Goal: Information Seeking & Learning: Learn about a topic

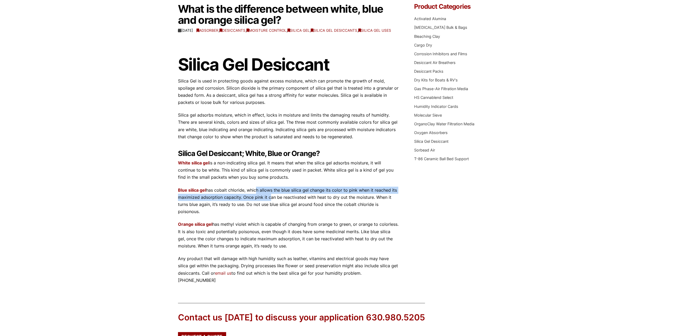
drag, startPoint x: 255, startPoint y: 194, endPoint x: 263, endPoint y: 201, distance: 11.1
click at [264, 202] on p "Blue silica gel has cobalt chloride, which allows the blue silica gel change it…" at bounding box center [288, 201] width 220 height 29
click at [230, 197] on p "Blue silica gel has cobalt chloride, which allows the blue silica gel change it…" at bounding box center [288, 201] width 220 height 29
click at [221, 198] on p "Blue silica gel has cobalt chloride, which allows the blue silica gel change it…" at bounding box center [288, 201] width 220 height 29
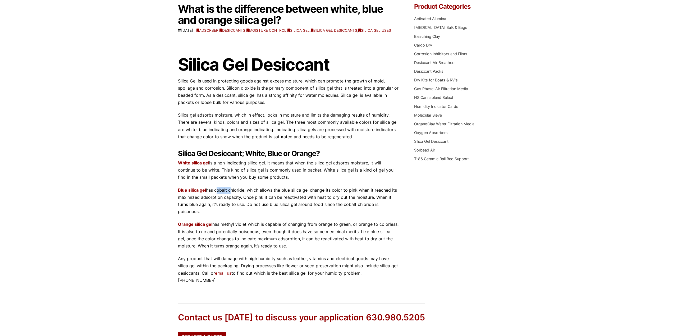
click at [221, 198] on p "Blue silica gel has cobalt chloride, which allows the blue silica gel change it…" at bounding box center [288, 201] width 220 height 29
drag, startPoint x: 359, startPoint y: 233, endPoint x: 400, endPoint y: 231, distance: 41.0
click at [400, 231] on div "What is the difference between white, blue and orange silica gel? tkdigital [DA…" at bounding box center [336, 143] width 317 height 280
drag, startPoint x: 172, startPoint y: 238, endPoint x: 276, endPoint y: 238, distance: 104.2
click at [276, 238] on div "Our website has detected that you are using an outdated browser that will preve…" at bounding box center [336, 179] width 673 height 464
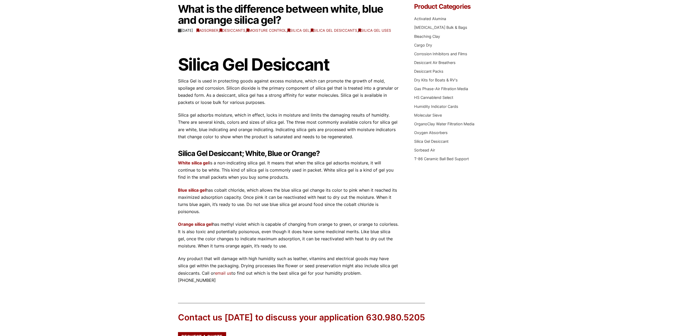
click at [300, 236] on p "Orange silica gel has methyl violet which is capable of changing from orange to…" at bounding box center [288, 235] width 220 height 29
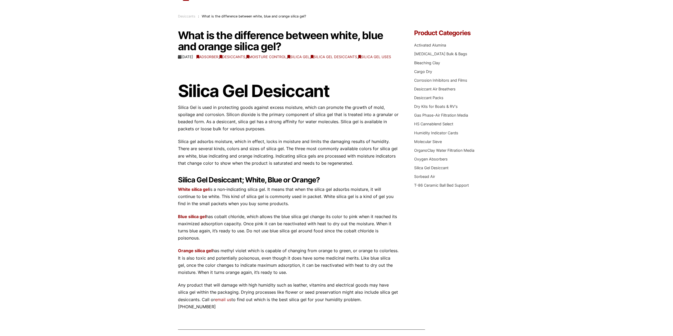
scroll to position [53, 0]
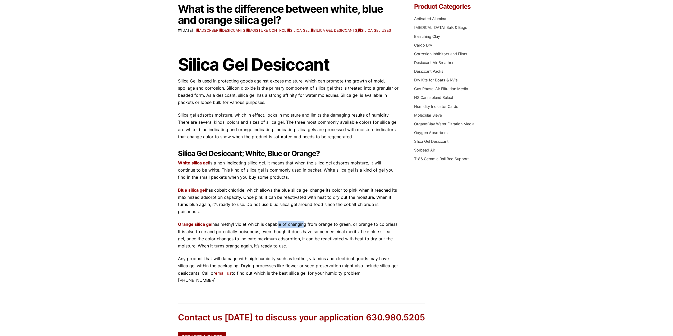
drag, startPoint x: 301, startPoint y: 229, endPoint x: 276, endPoint y: 232, distance: 25.3
click at [276, 232] on p "Orange silica gel has methyl violet which is capable of changing from orange to…" at bounding box center [288, 235] width 220 height 29
drag, startPoint x: 307, startPoint y: 229, endPoint x: 352, endPoint y: 231, distance: 44.7
click at [352, 231] on p "Orange silica gel has methyl violet which is capable of changing from orange to…" at bounding box center [288, 235] width 220 height 29
drag, startPoint x: 400, startPoint y: 227, endPoint x: 318, endPoint y: 223, distance: 82.3
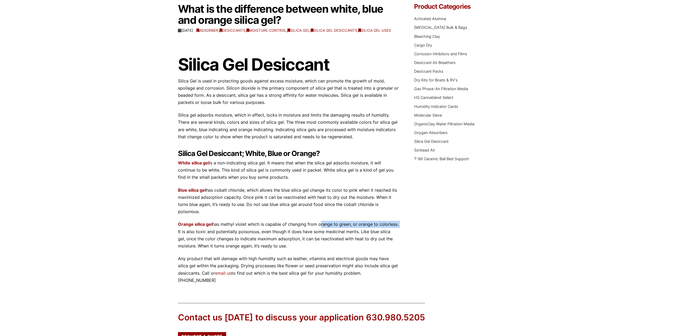
click at [318, 223] on div "What is the difference between white, blue and orange silica gel? tkdigital [DA…" at bounding box center [336, 143] width 317 height 280
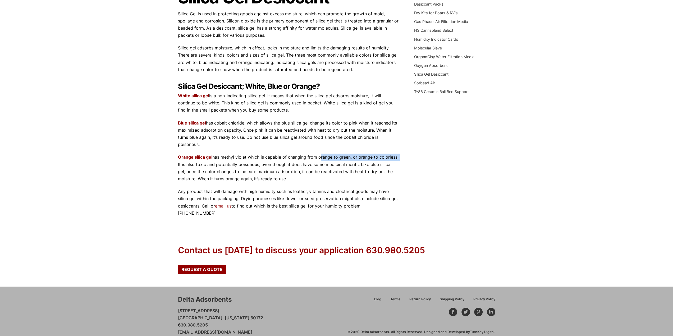
scroll to position [126, 0]
